Goal: Task Accomplishment & Management: Complete application form

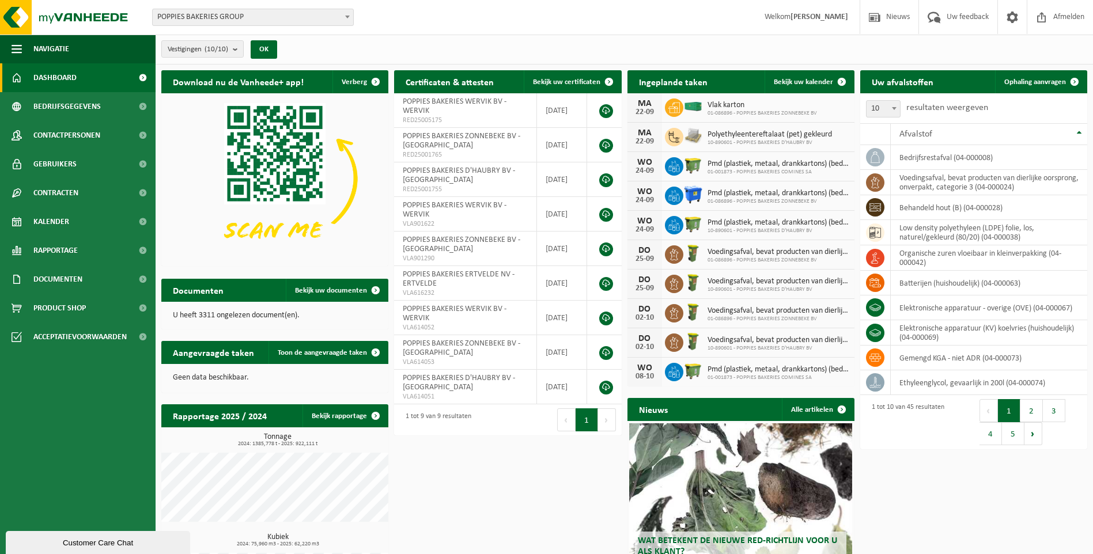
click at [348, 18] on b at bounding box center [347, 17] width 5 height 3
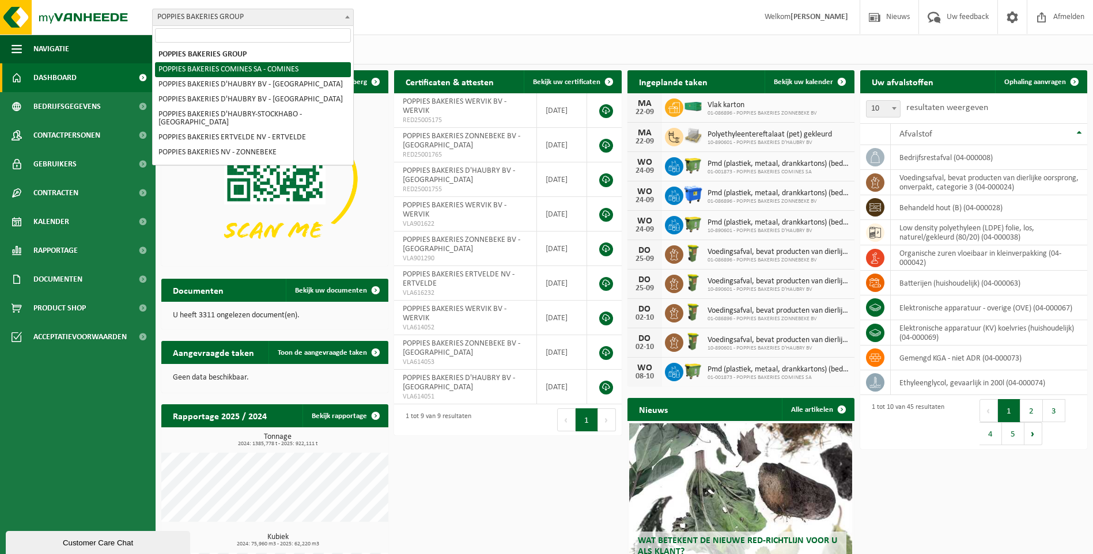
select select "137"
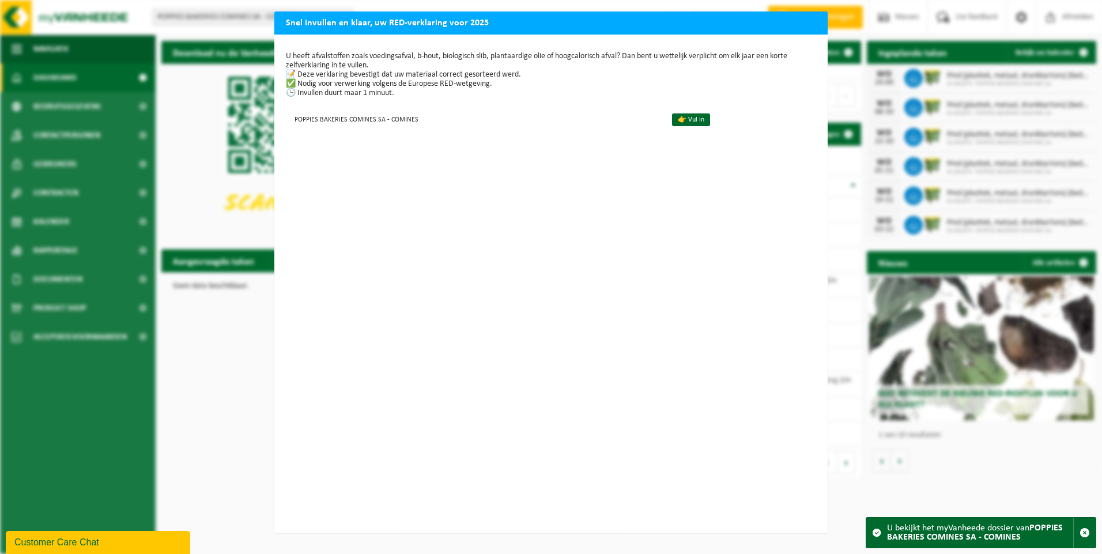
click at [286, 73] on p "U heeft afvalstoffen zoals voedingsafval, b-hout, biologisch slib, plantaardige…" at bounding box center [551, 75] width 530 height 46
click at [290, 69] on p "U heeft afvalstoffen zoals voedingsafval, b-hout, biologisch slib, plantaardige…" at bounding box center [551, 75] width 530 height 46
click at [677, 118] on link "👉 Vul in" at bounding box center [691, 120] width 38 height 13
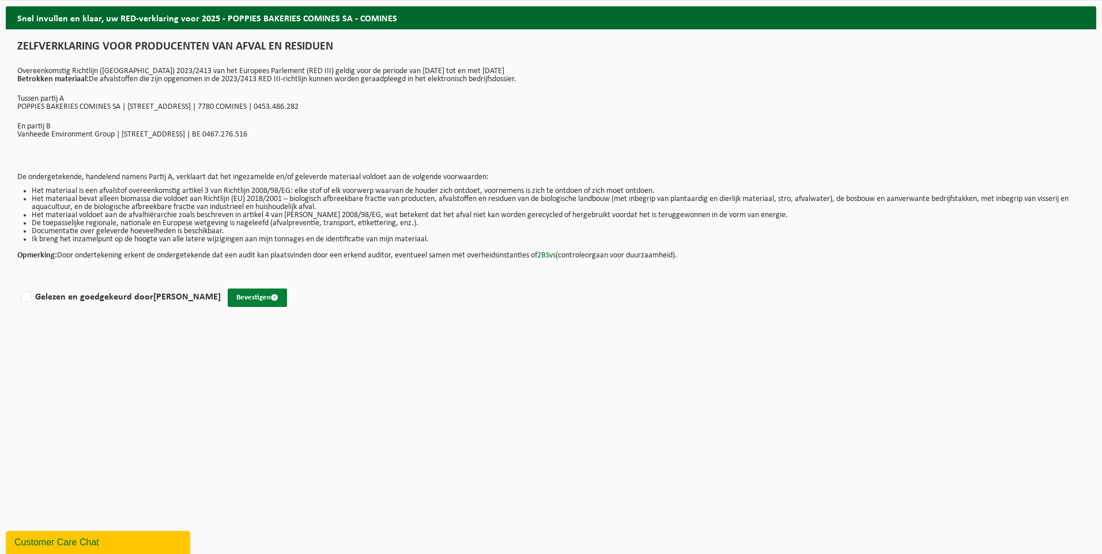
click at [252, 297] on button "Bevestigen" at bounding box center [257, 298] width 59 height 18
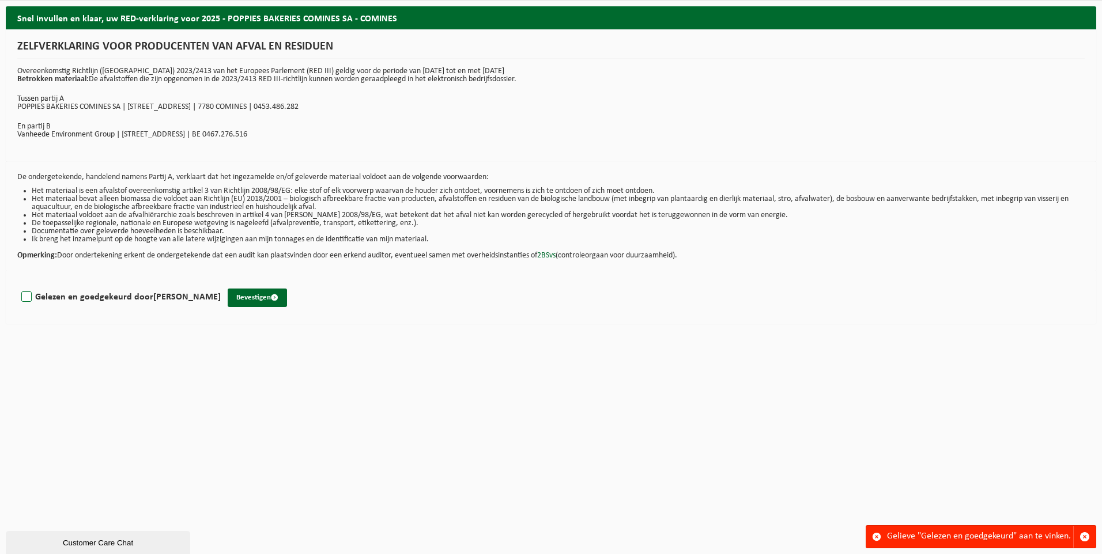
click at [27, 298] on label "Gelezen en goedgekeurd door [PERSON_NAME]" at bounding box center [120, 297] width 202 height 17
click at [221, 283] on input "Gelezen en goedgekeurd door [PERSON_NAME]" at bounding box center [221, 282] width 1 height 1
checkbox input "true"
click at [252, 296] on button "Bevestigen" at bounding box center [257, 298] width 59 height 18
